Goal: Task Accomplishment & Management: Manage account settings

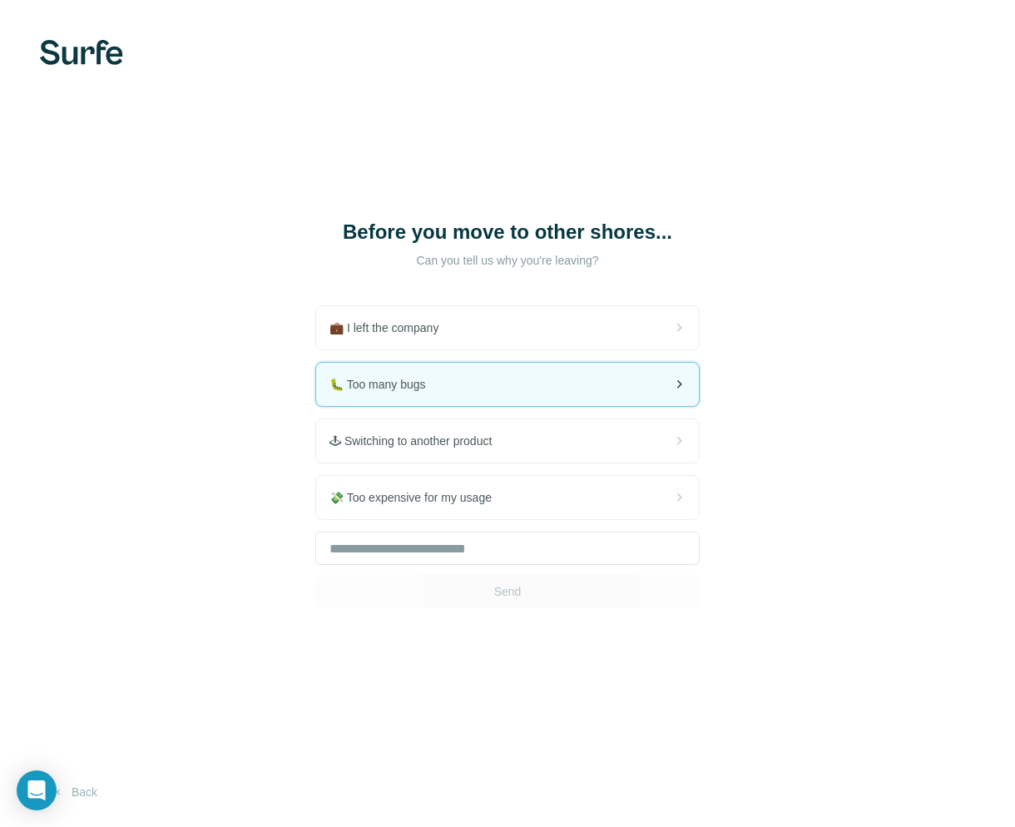
click at [457, 388] on div "🐛 Too many bugs" at bounding box center [507, 384] width 383 height 43
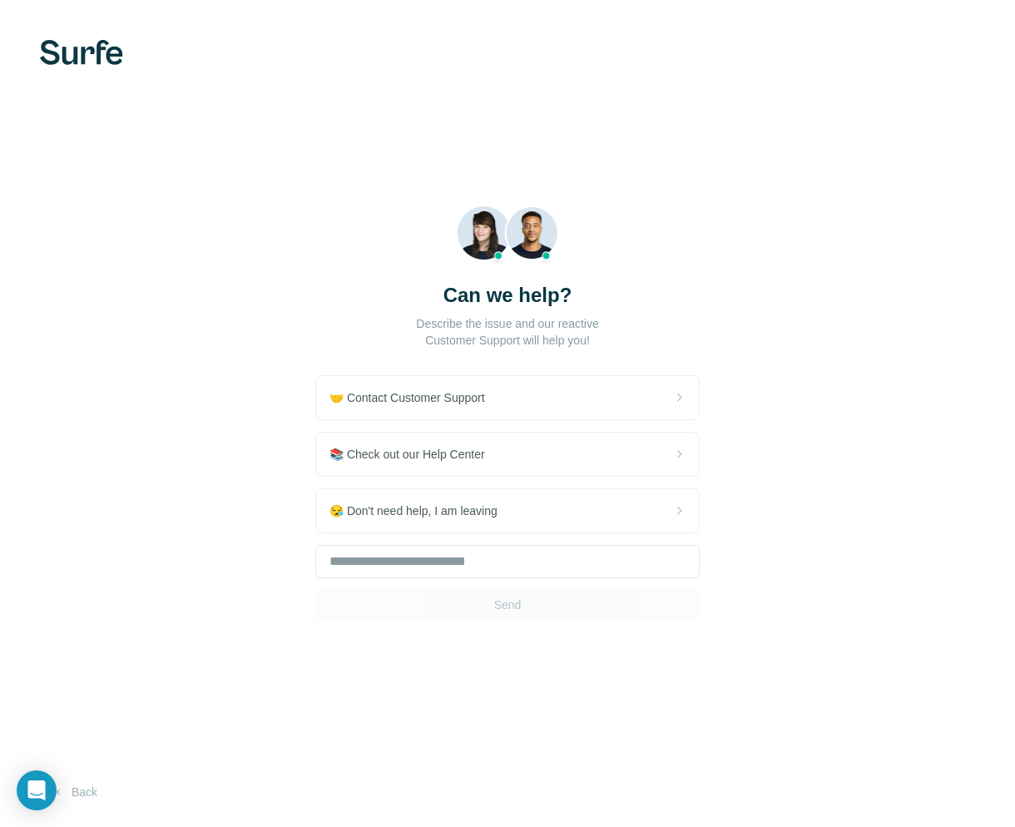
click at [64, 55] on img at bounding box center [81, 52] width 83 height 25
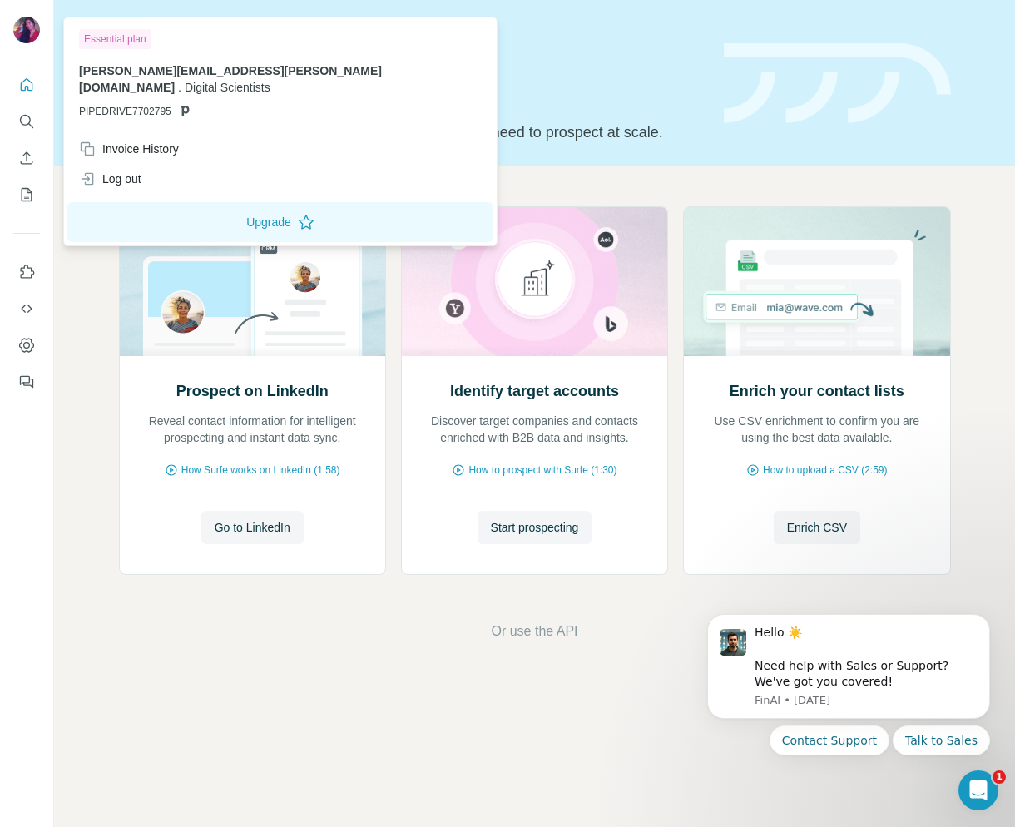
click at [25, 44] on div at bounding box center [26, 32] width 27 height 30
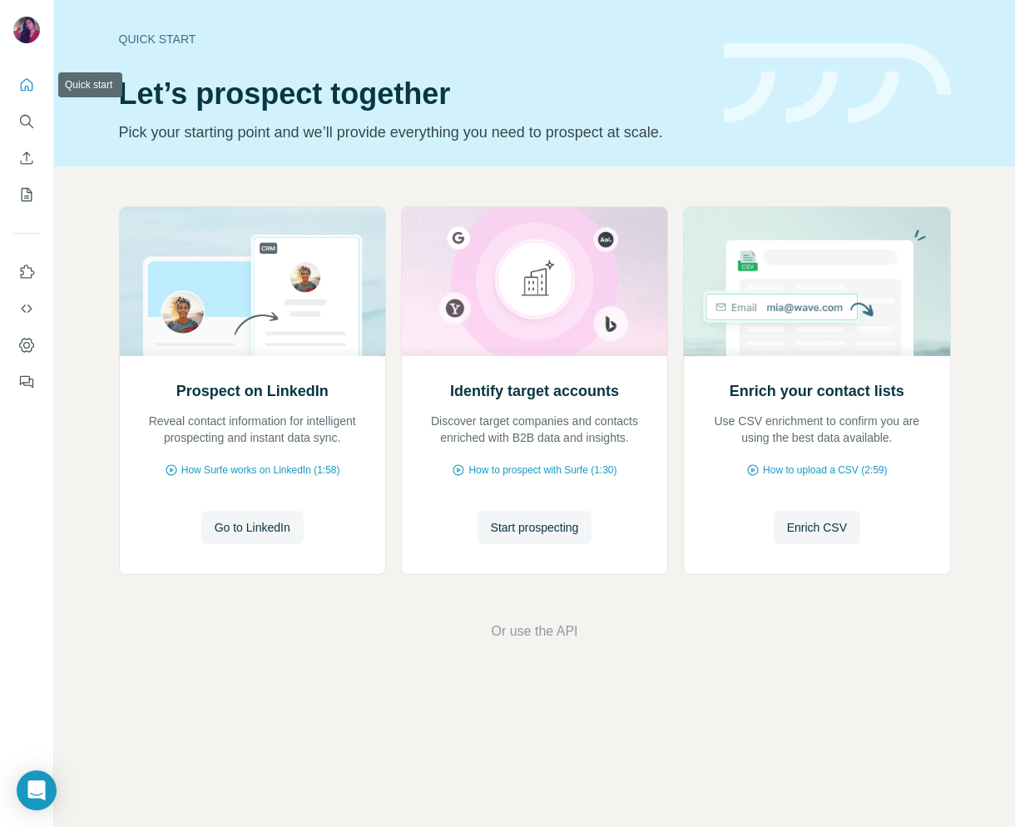
click at [20, 98] on button "Quick start" at bounding box center [26, 85] width 27 height 30
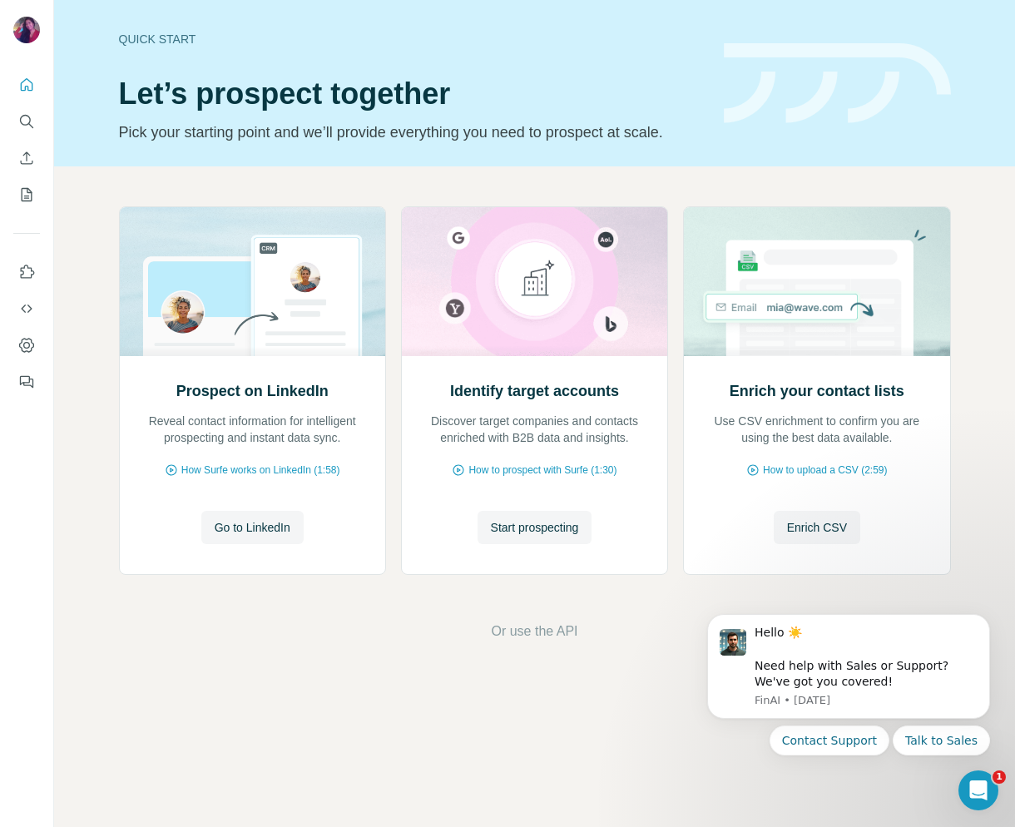
click at [45, 76] on div at bounding box center [26, 228] width 53 height 337
click at [27, 89] on icon "Quick start" at bounding box center [26, 85] width 17 height 17
